Goal: Transaction & Acquisition: Purchase product/service

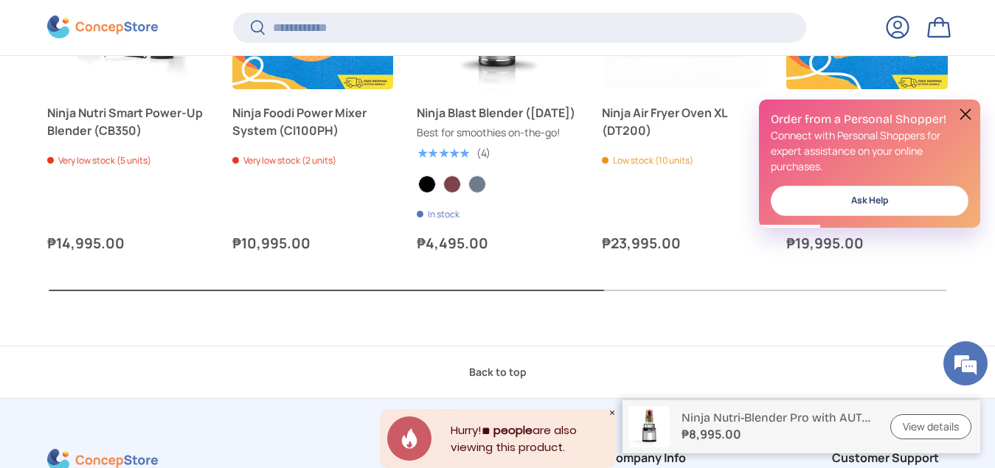
scroll to position [3631, 0]
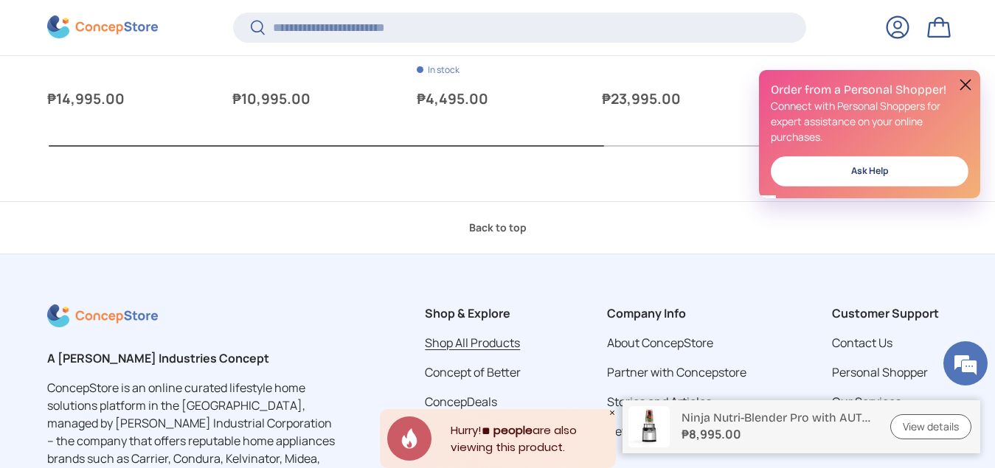
click at [457, 347] on link "Shop All Products" at bounding box center [472, 343] width 95 height 16
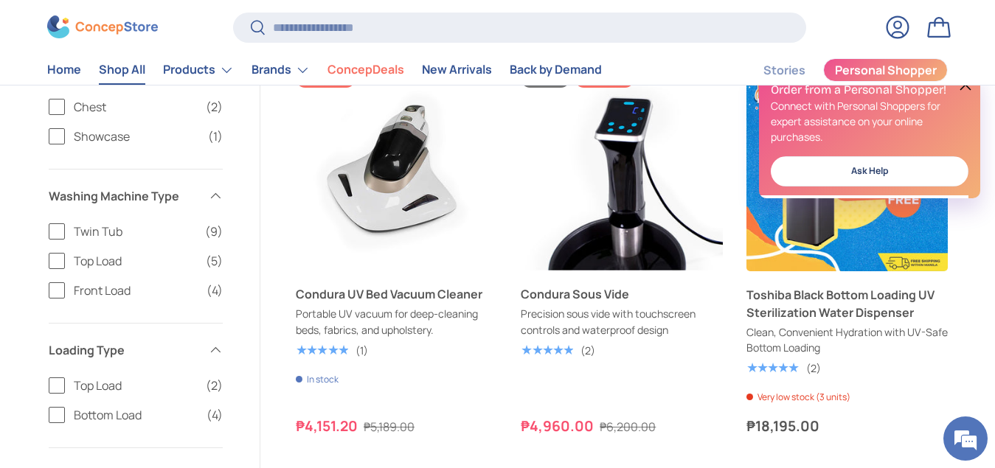
scroll to position [1107, 0]
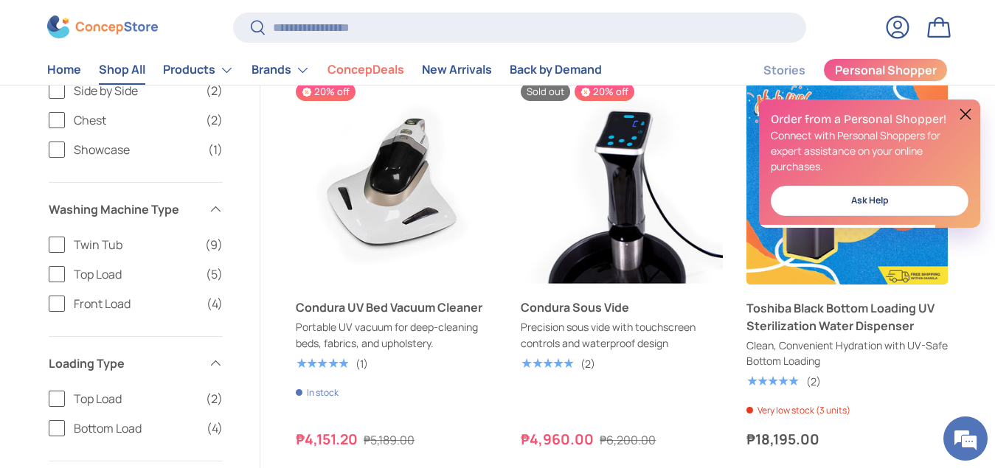
click at [967, 107] on button at bounding box center [966, 114] width 18 height 18
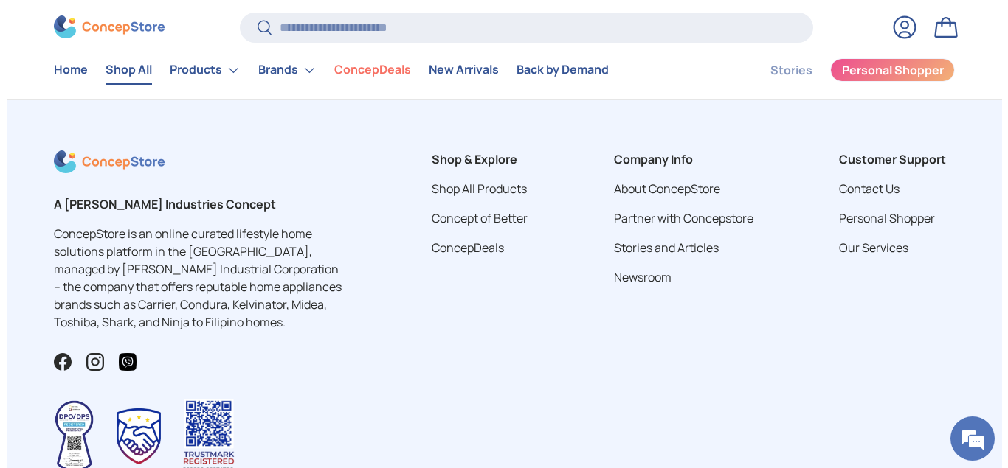
scroll to position [3393, 0]
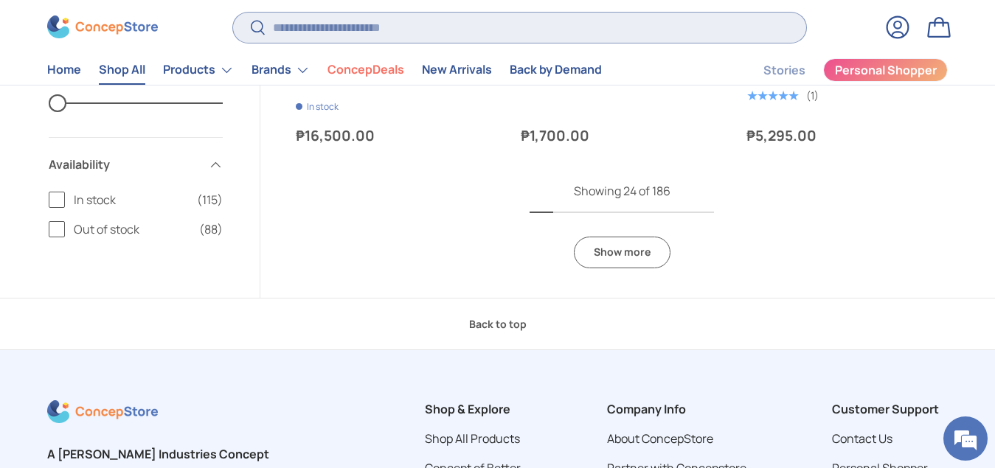
click at [355, 25] on input "Search" at bounding box center [519, 28] width 573 height 30
type input "*"
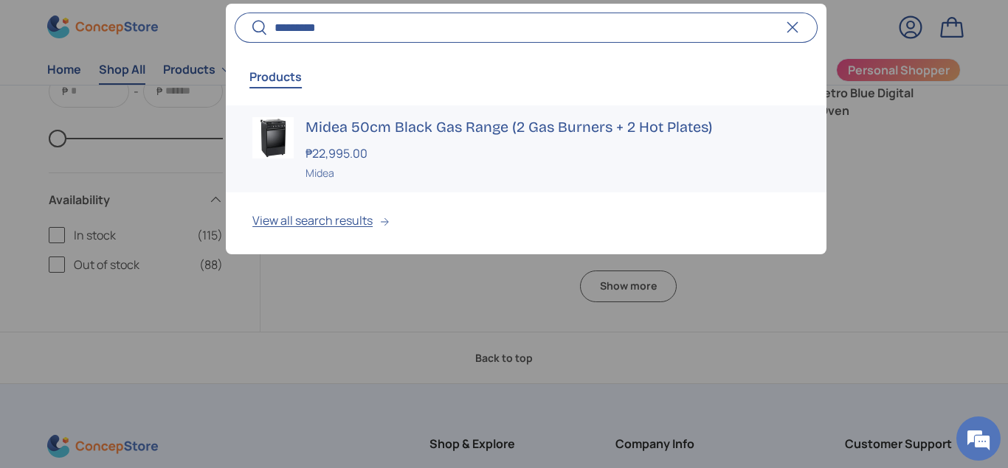
type input "*********"
click at [352, 134] on h3 "Midea 50cm Black Gas Range (2 Gas Burners + 2 Hot Plates)" at bounding box center [552, 127] width 494 height 21
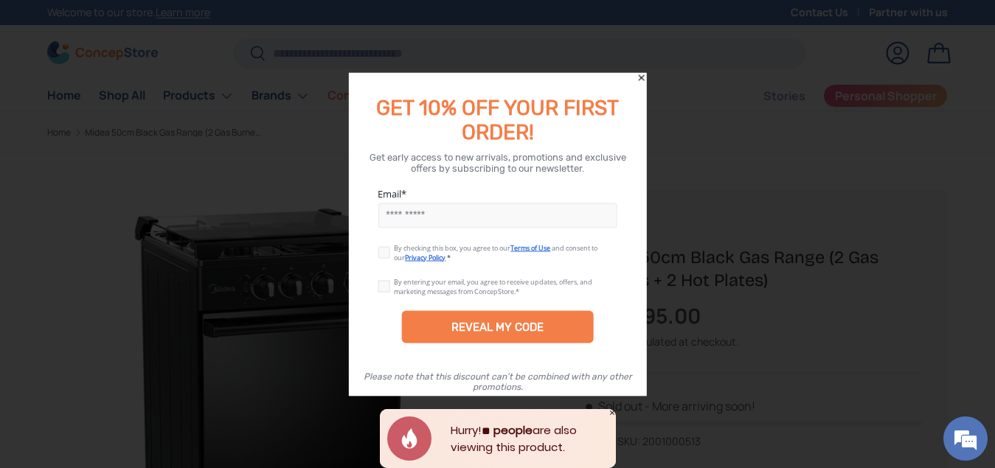
click at [633, 86] on div "GET 10% OFF YOUR FIRST ORDER!" at bounding box center [497, 112] width 299 height 65
